Goal: Task Accomplishment & Management: Use online tool/utility

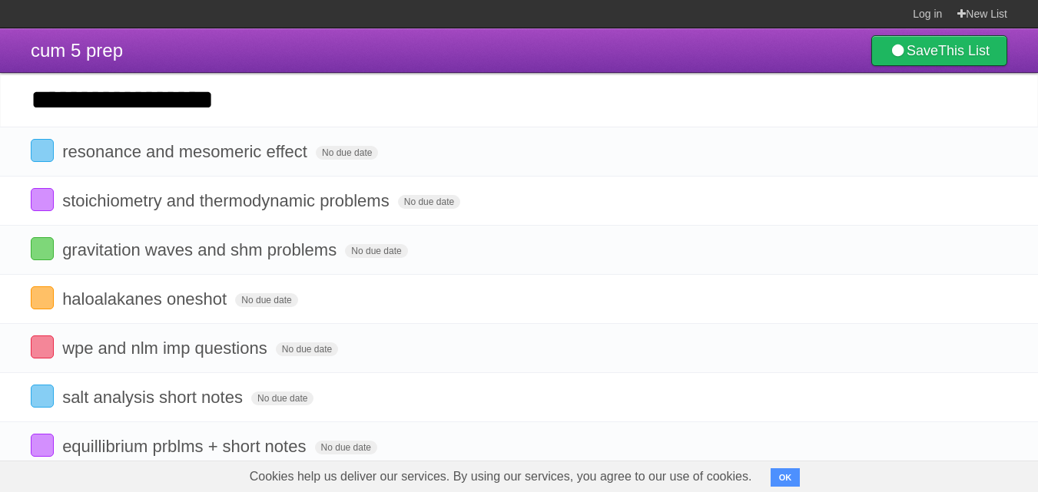
type input "**********"
click input "*********" at bounding box center [0, 0] width 0 height 0
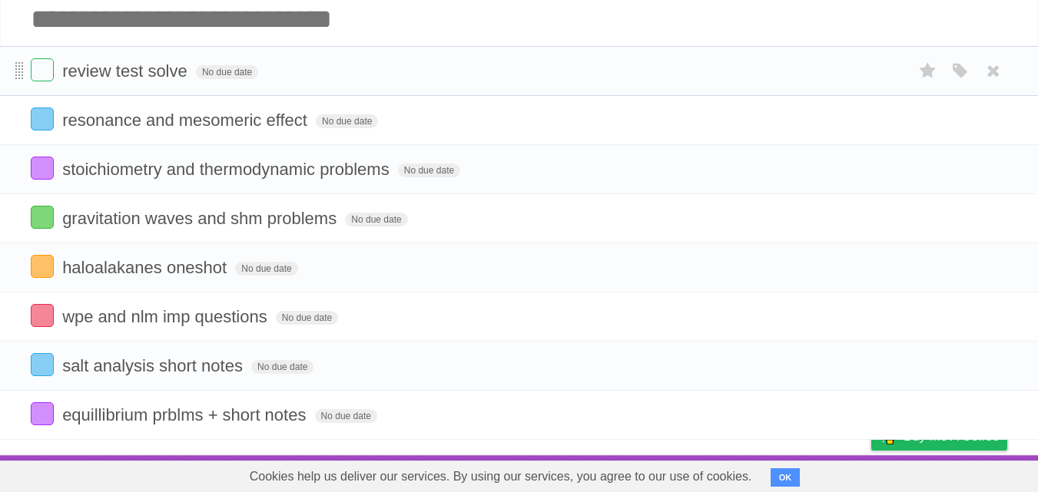
scroll to position [32, 0]
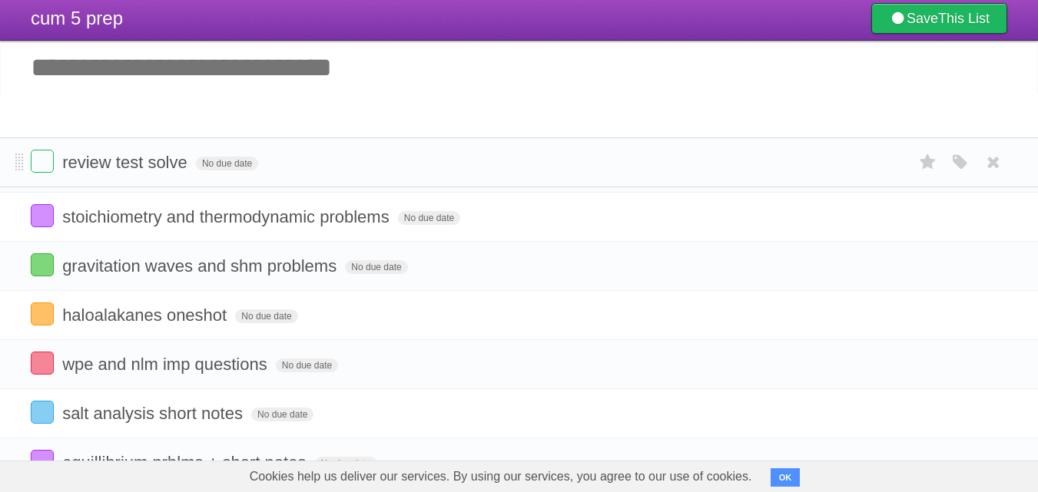
drag, startPoint x: 18, startPoint y: 73, endPoint x: 8, endPoint y: 164, distance: 91.9
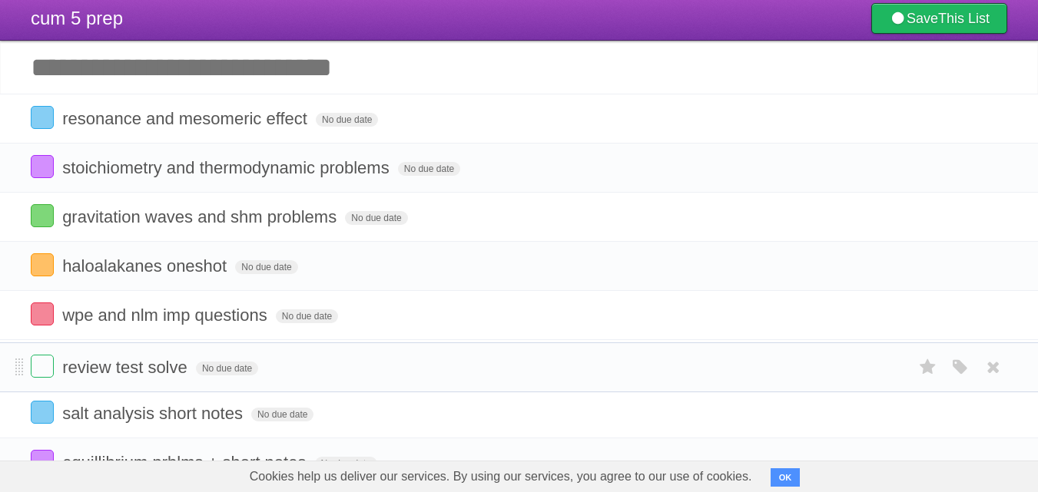
drag, startPoint x: 18, startPoint y: 128, endPoint x: 21, endPoint y: 436, distance: 308.1
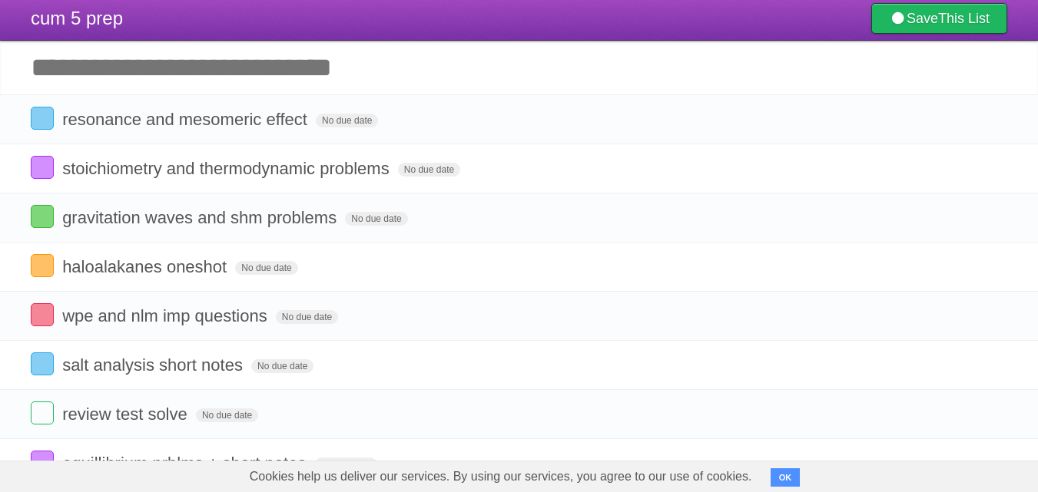
click at [17, 472] on div "Cookies help us deliver our services. By using our services, you agree to our u…" at bounding box center [519, 476] width 1038 height 31
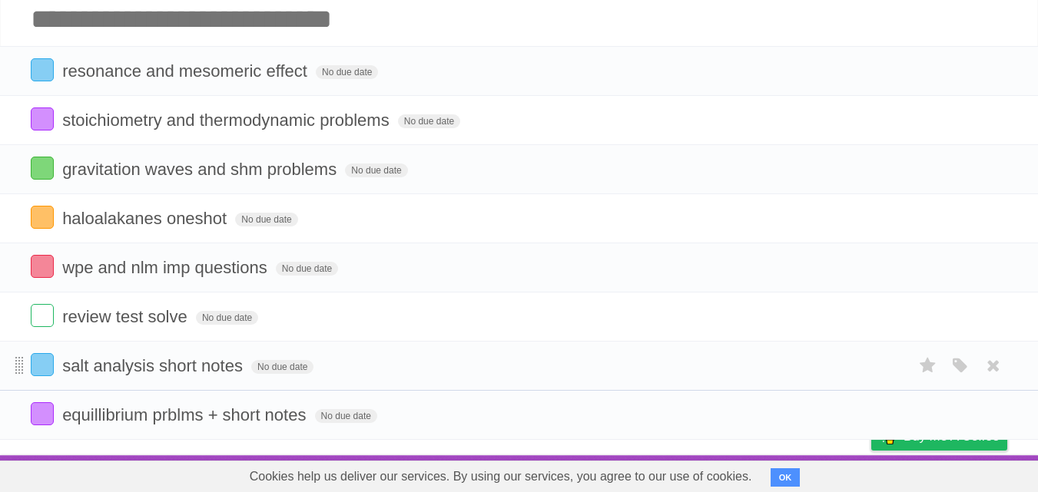
scroll to position [33, 0]
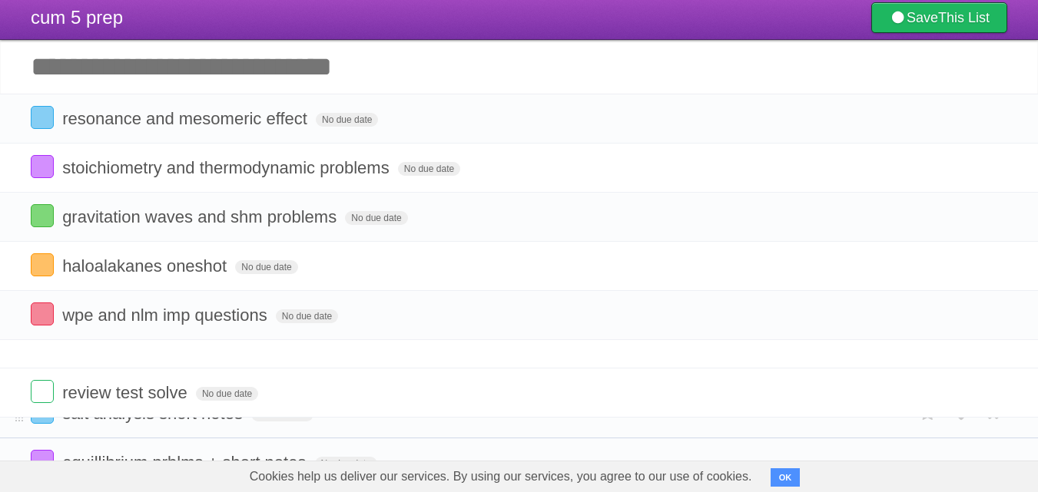
drag, startPoint x: 19, startPoint y: 364, endPoint x: 15, endPoint y: 409, distance: 45.5
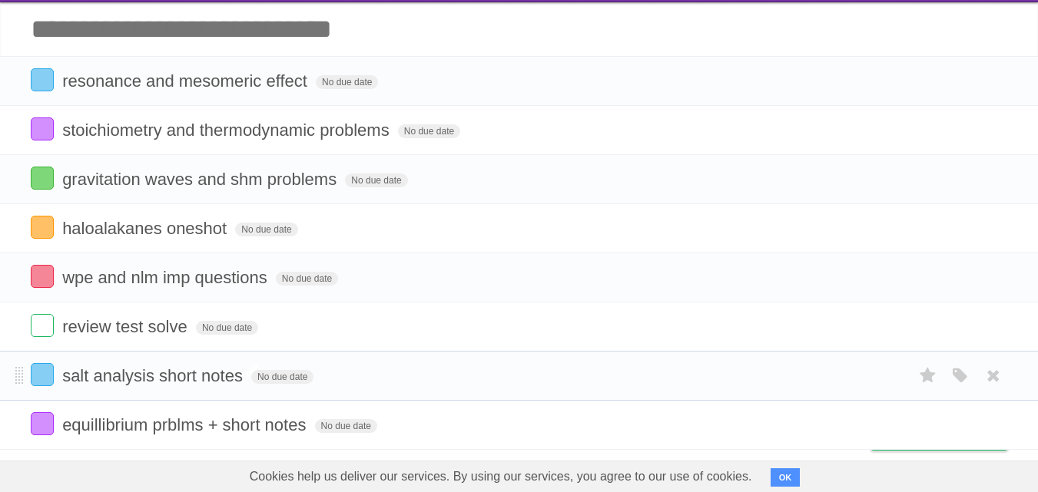
scroll to position [82, 0]
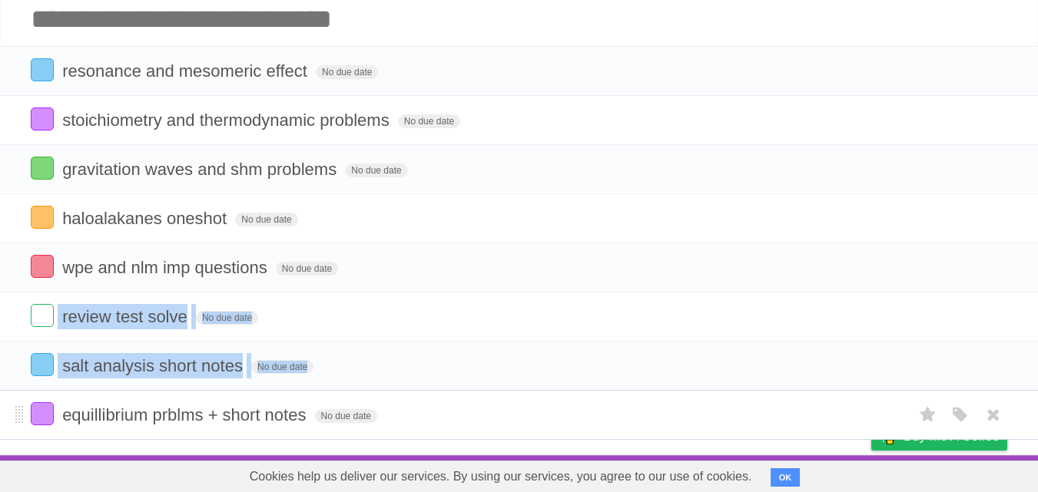
drag, startPoint x: 26, startPoint y: 320, endPoint x: 25, endPoint y: 396, distance: 75.3
click at [25, 396] on ul "resonance and mesomeric effect No due date White Red Blue Green Purple Orange s…" at bounding box center [519, 243] width 1038 height 394
click at [24, 399] on li "equillibrium prblms + short notes No due date White Red Blue Green Purple Orange" at bounding box center [519, 415] width 1038 height 50
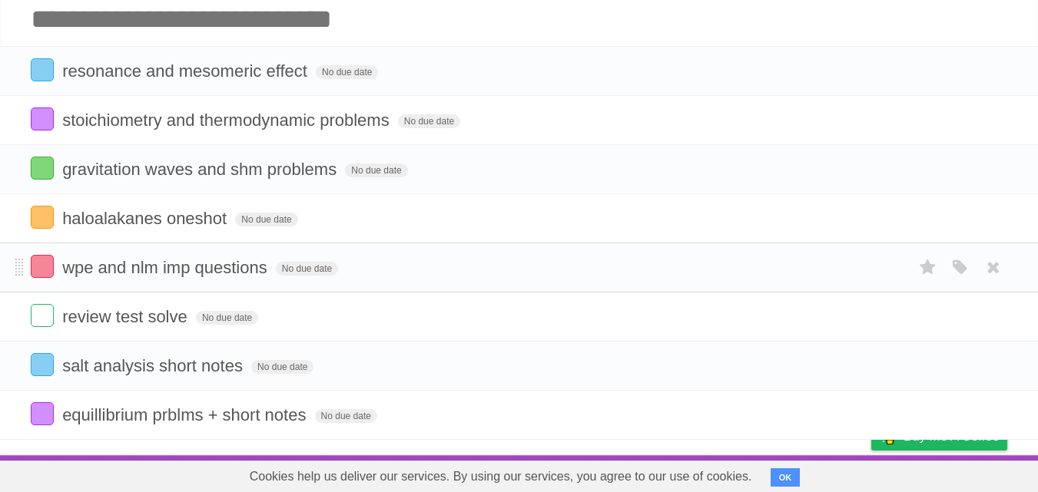
click at [367, 262] on form "wpe and nlm imp questions No due date White Red Blue Green Purple Orange" at bounding box center [519, 267] width 976 height 25
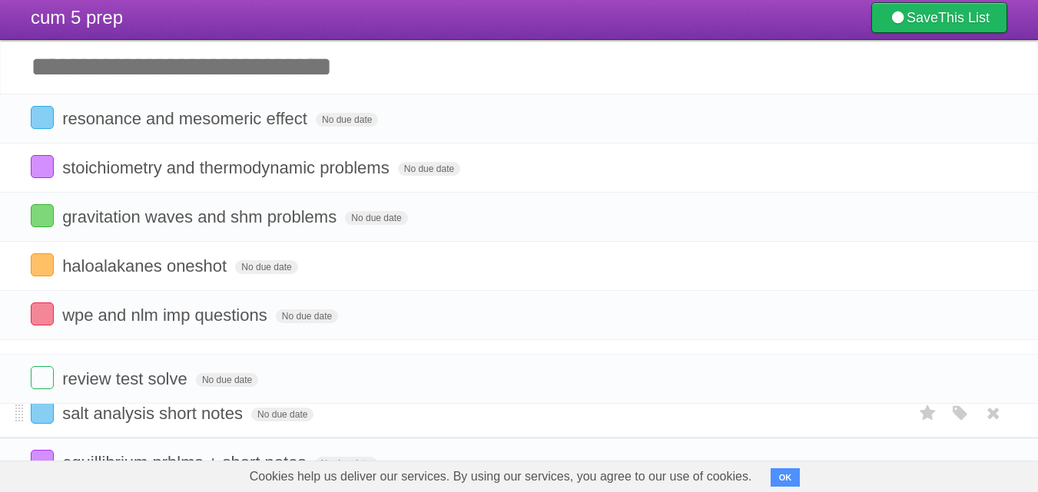
drag, startPoint x: 20, startPoint y: 320, endPoint x: 18, endPoint y: 398, distance: 78.4
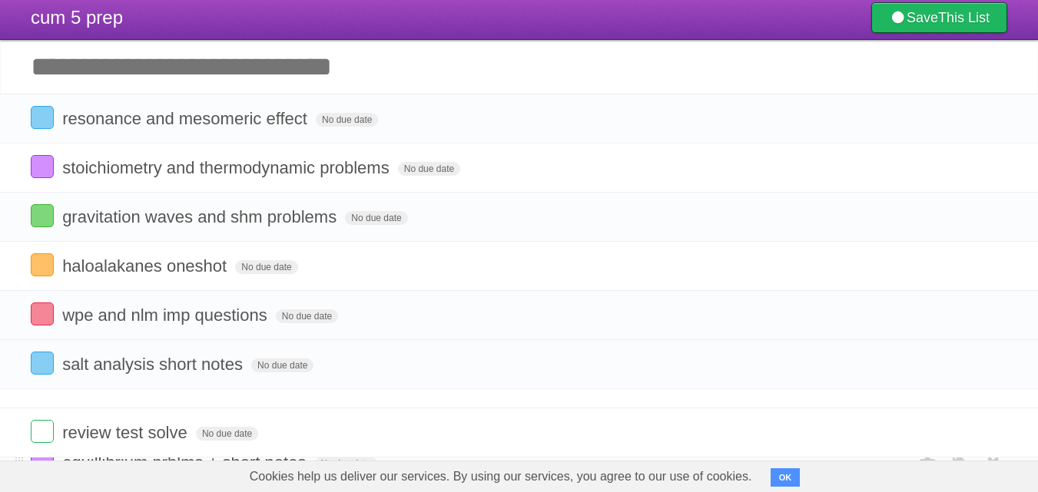
drag, startPoint x: 20, startPoint y: 321, endPoint x: 20, endPoint y: 449, distance: 128.3
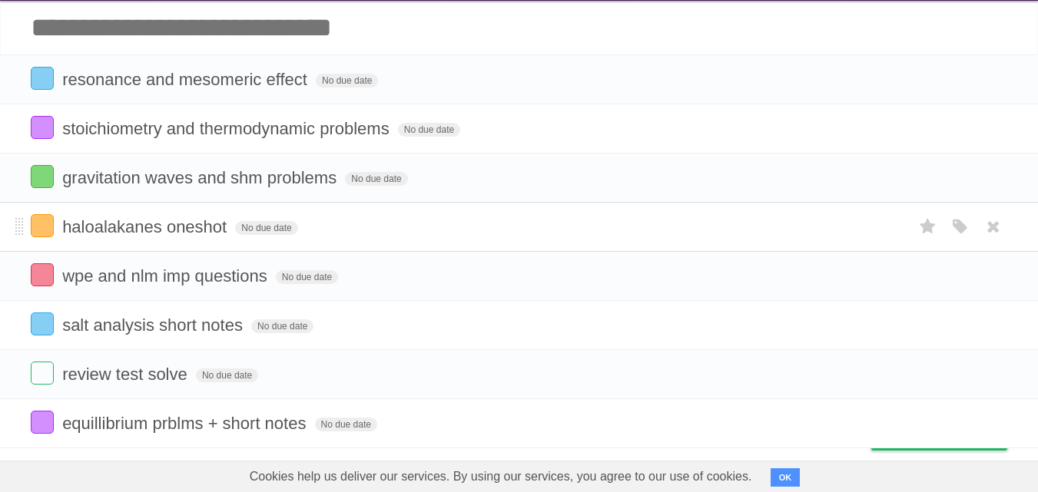
scroll to position [82, 0]
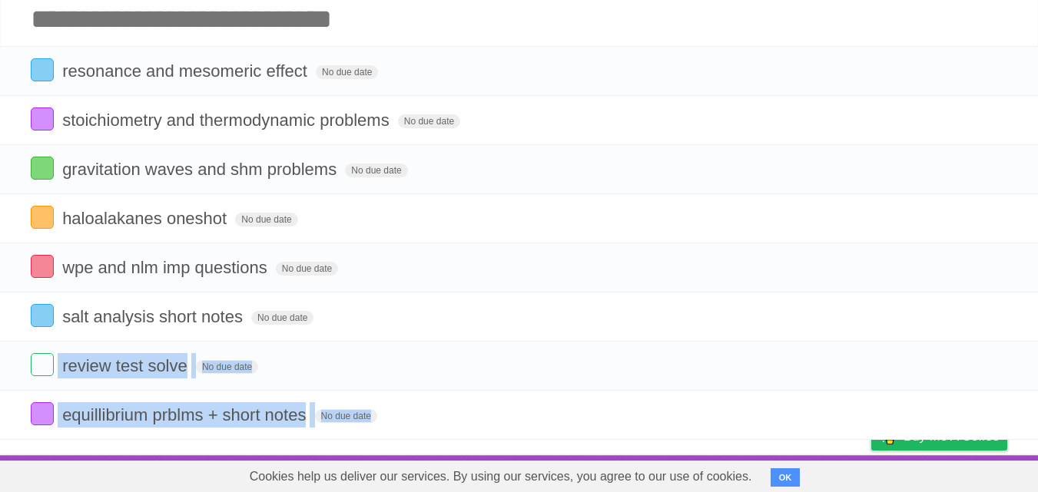
drag, startPoint x: 20, startPoint y: 376, endPoint x: 28, endPoint y: 466, distance: 89.4
click at [28, 466] on body "Log in New List Log in Save list Create a new list cum 5 prep Save This List Ad…" at bounding box center [519, 205] width 1038 height 573
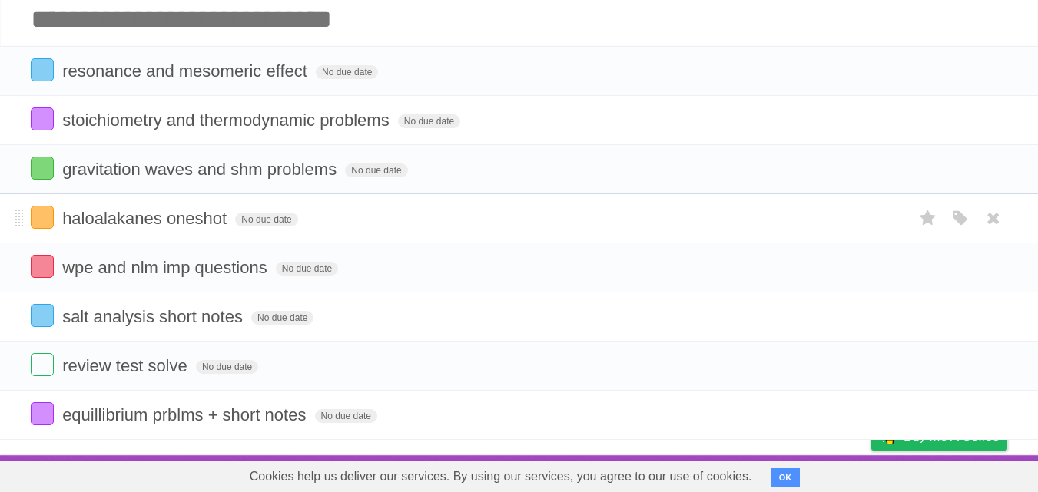
click at [401, 240] on li "haloalakanes oneshot No due date White Red Blue Green Purple Orange" at bounding box center [519, 219] width 1038 height 50
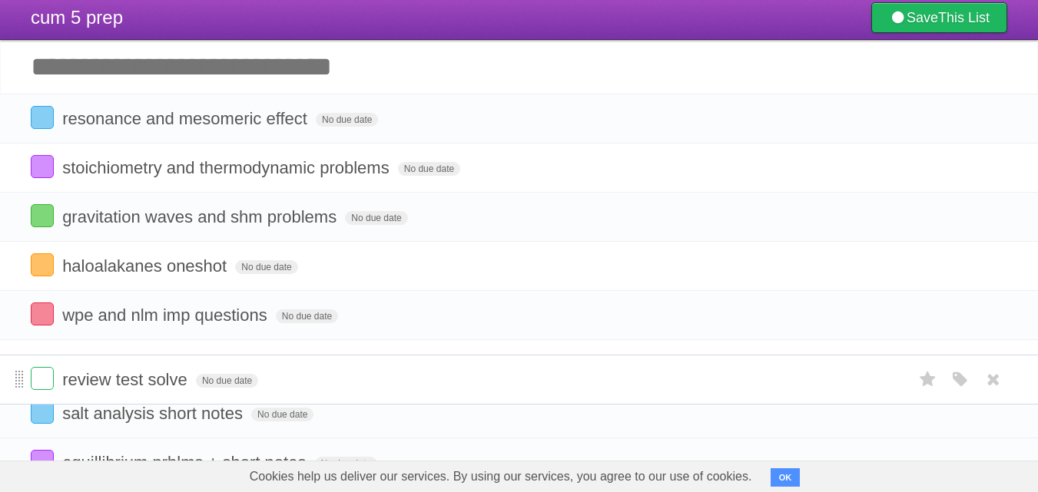
drag, startPoint x: 22, startPoint y: 364, endPoint x: 19, endPoint y: 378, distance: 14.2
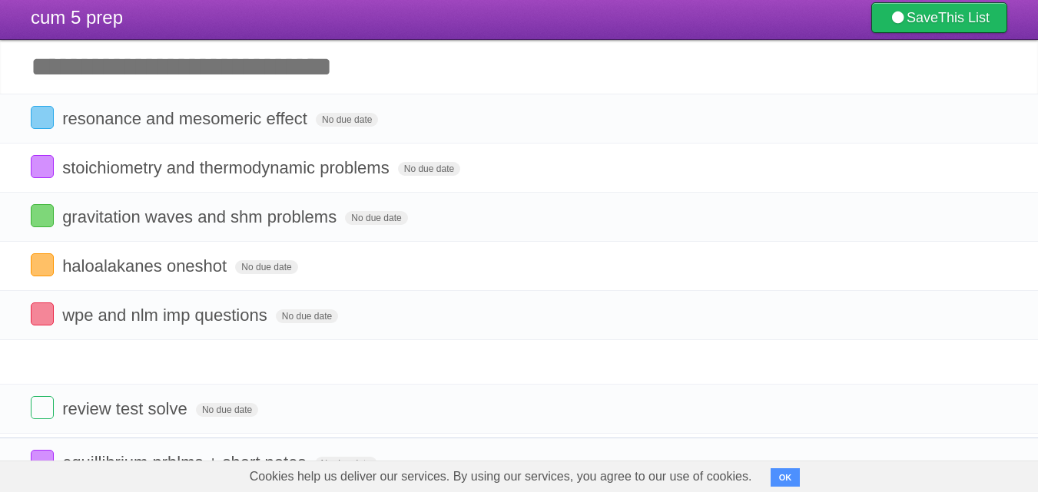
drag, startPoint x: 18, startPoint y: 319, endPoint x: 19, endPoint y: 428, distance: 109.1
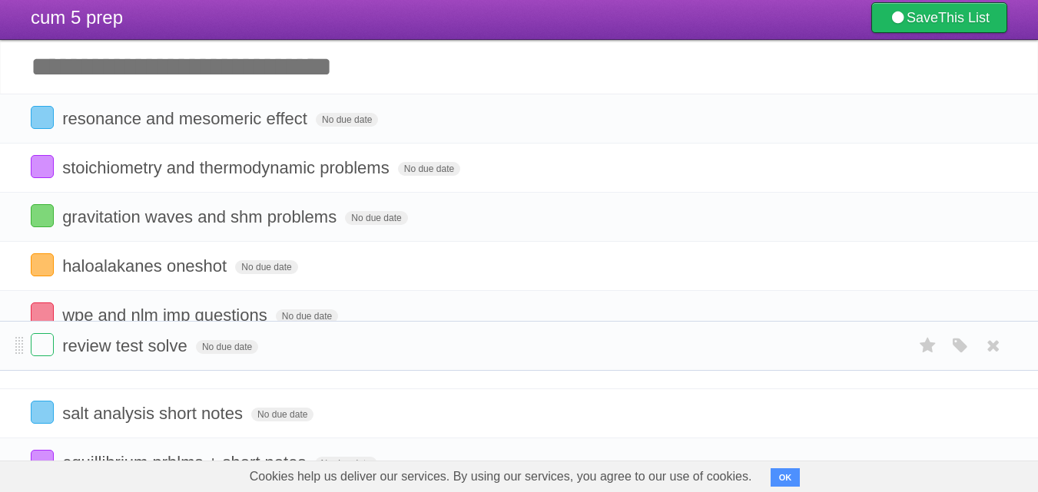
drag, startPoint x: 16, startPoint y: 320, endPoint x: 12, endPoint y: 369, distance: 50.1
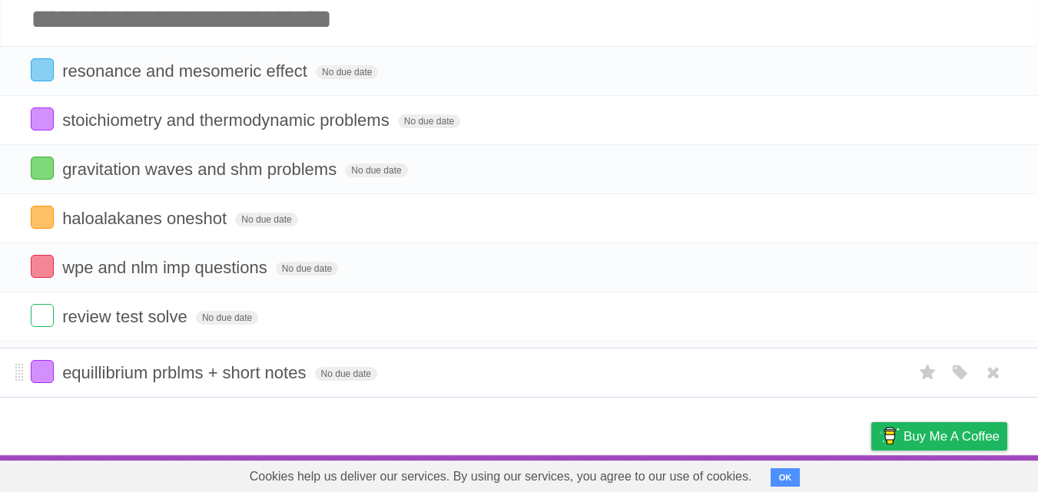
scroll to position [39, 0]
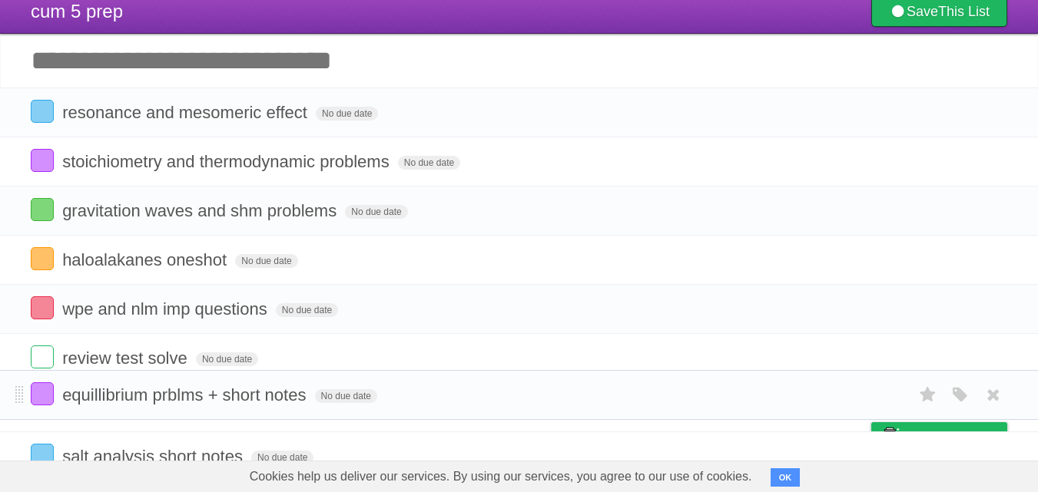
drag, startPoint x: 17, startPoint y: 419, endPoint x: 9, endPoint y: 399, distance: 21.4
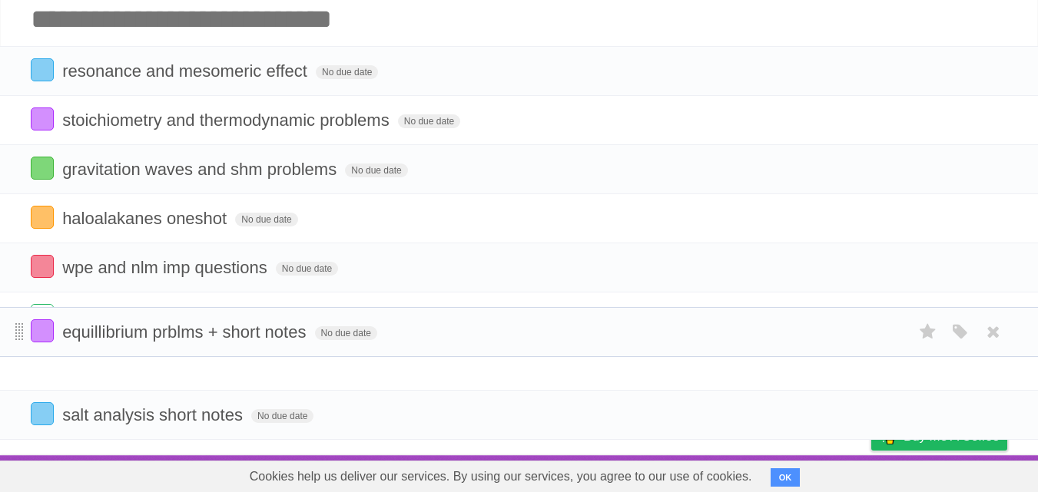
scroll to position [33, 0]
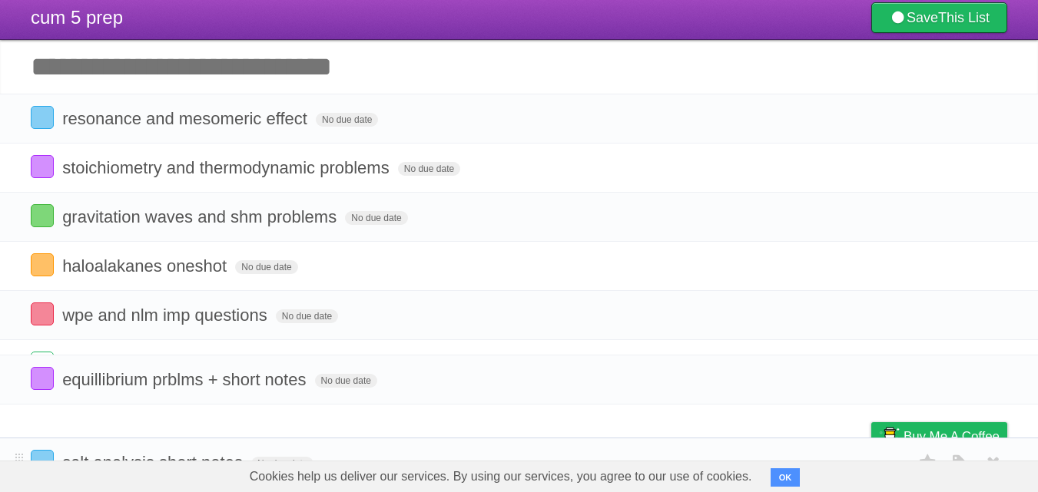
drag, startPoint x: 18, startPoint y: 369, endPoint x: 15, endPoint y: 452, distance: 83.0
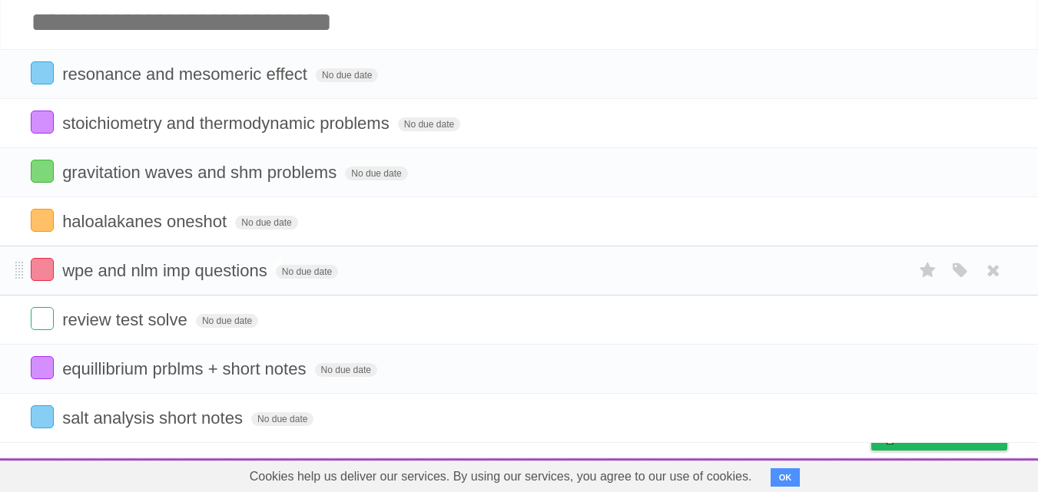
scroll to position [82, 0]
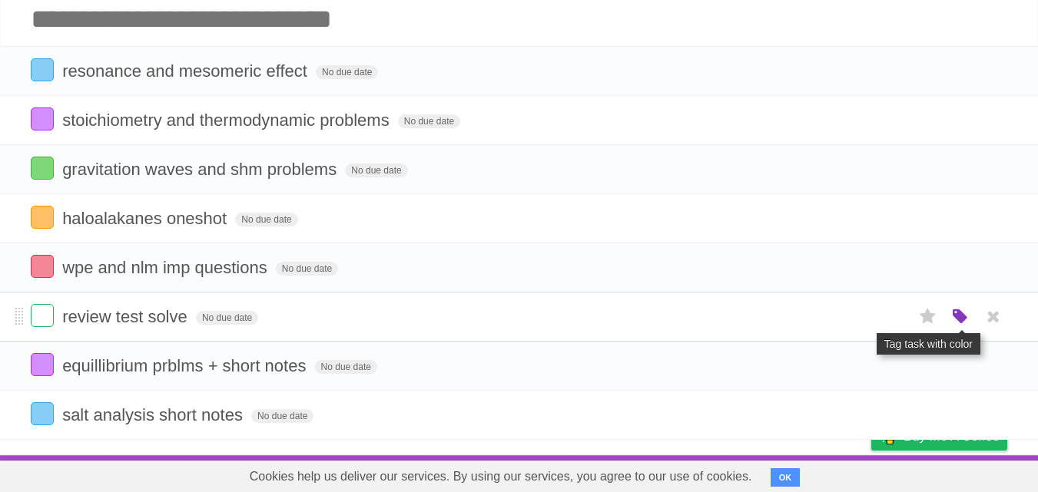
click at [953, 312] on icon "button" at bounding box center [960, 317] width 22 height 20
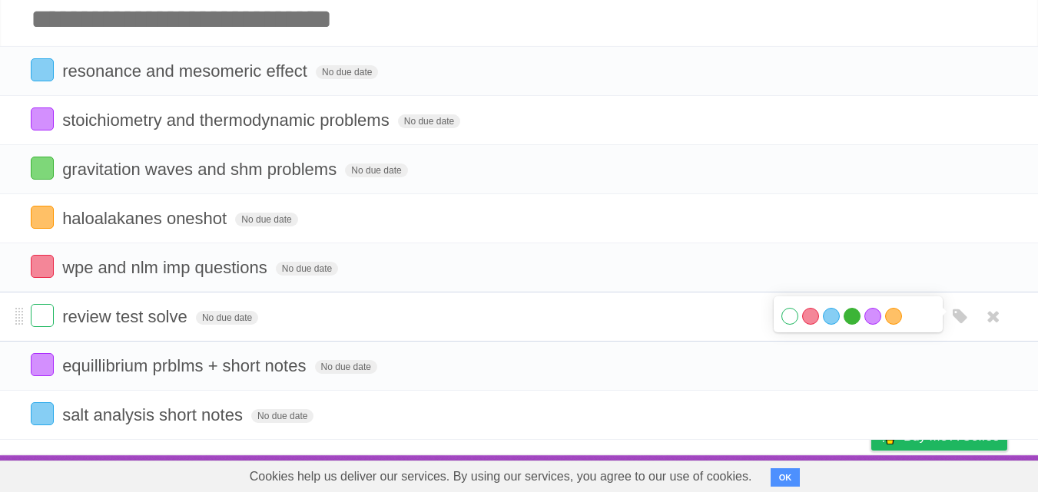
click at [847, 312] on label "Green" at bounding box center [851, 316] width 17 height 17
